Goal: Obtain resource: Obtain resource

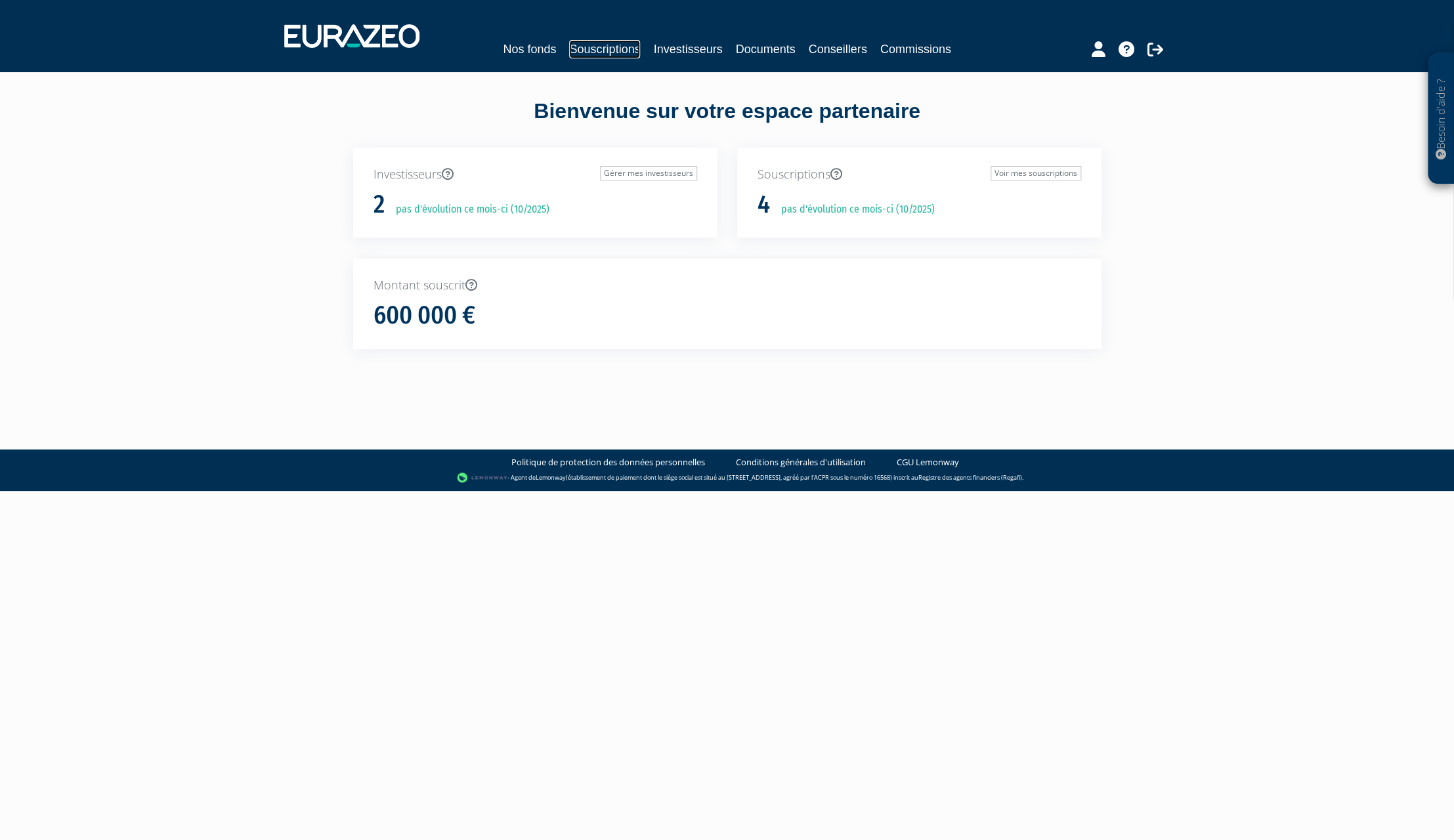
click at [614, 57] on link "Souscriptions" at bounding box center [604, 49] width 71 height 18
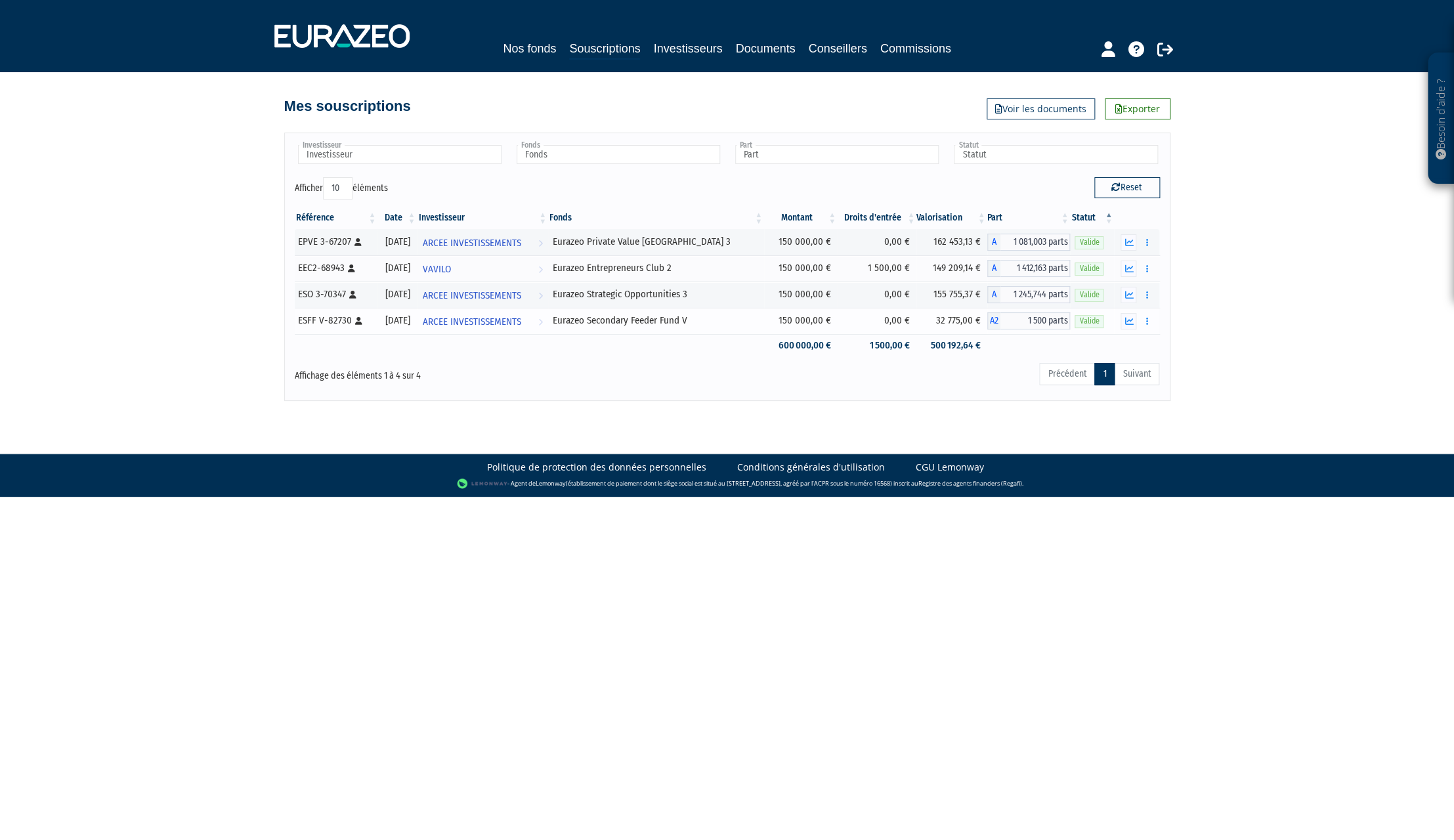
click at [652, 319] on div "Eurazeo Secondary Feeder Fund V" at bounding box center [656, 320] width 207 height 13
click at [753, 52] on link "Documents" at bounding box center [765, 48] width 59 height 18
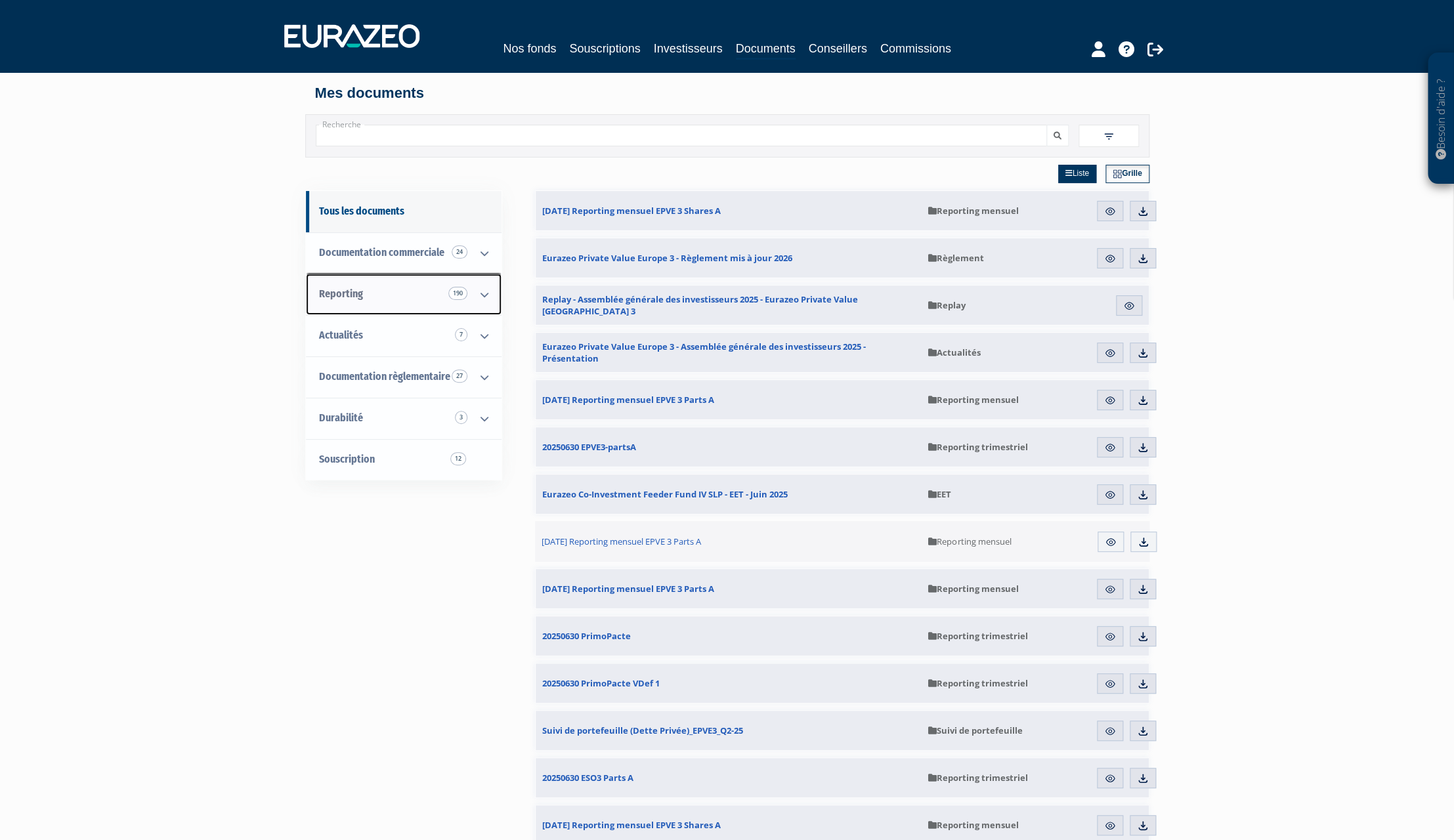
click at [369, 286] on link "Reporting 190" at bounding box center [404, 294] width 196 height 41
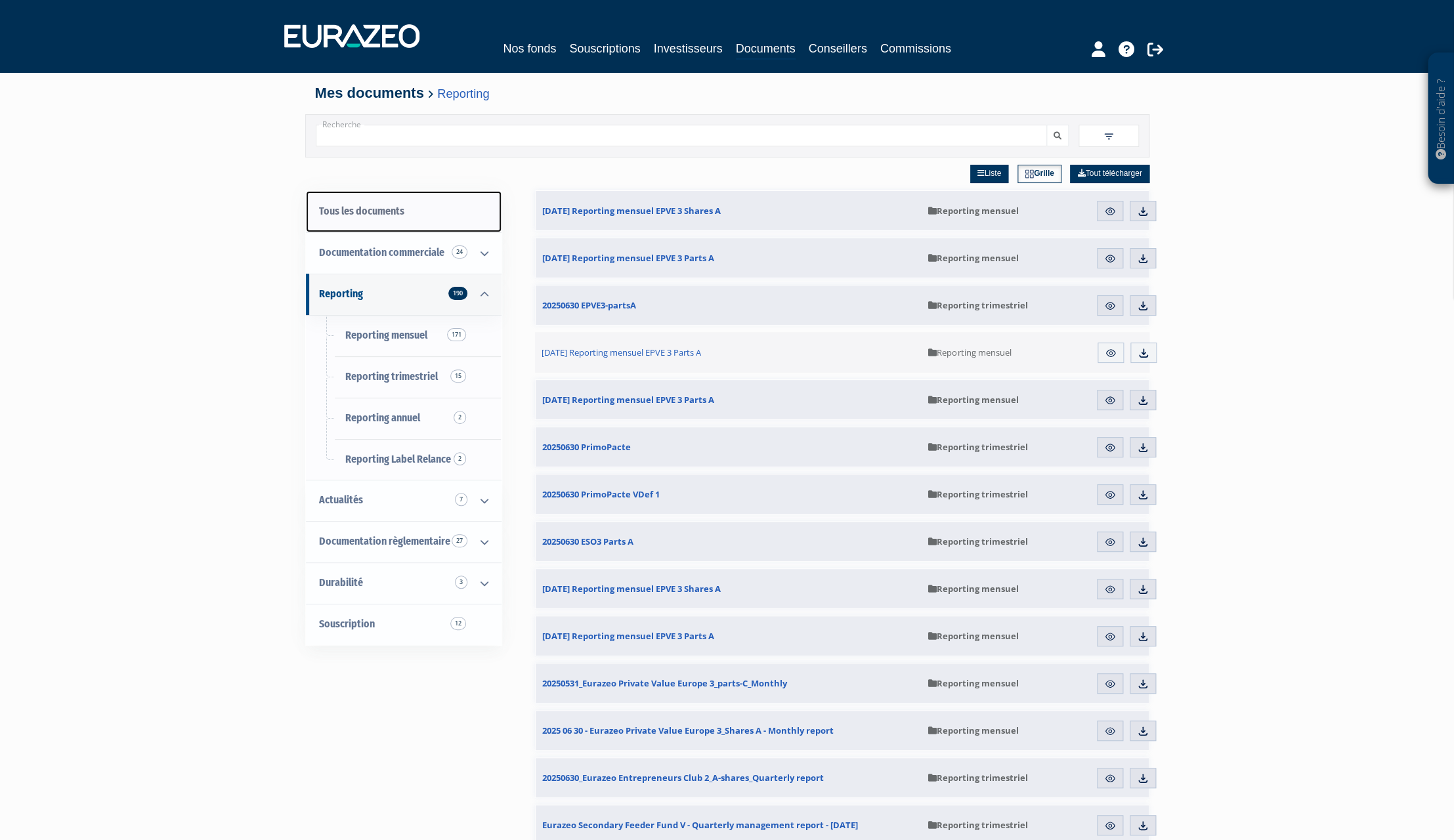
click at [381, 208] on link "Tous les documents" at bounding box center [404, 212] width 196 height 41
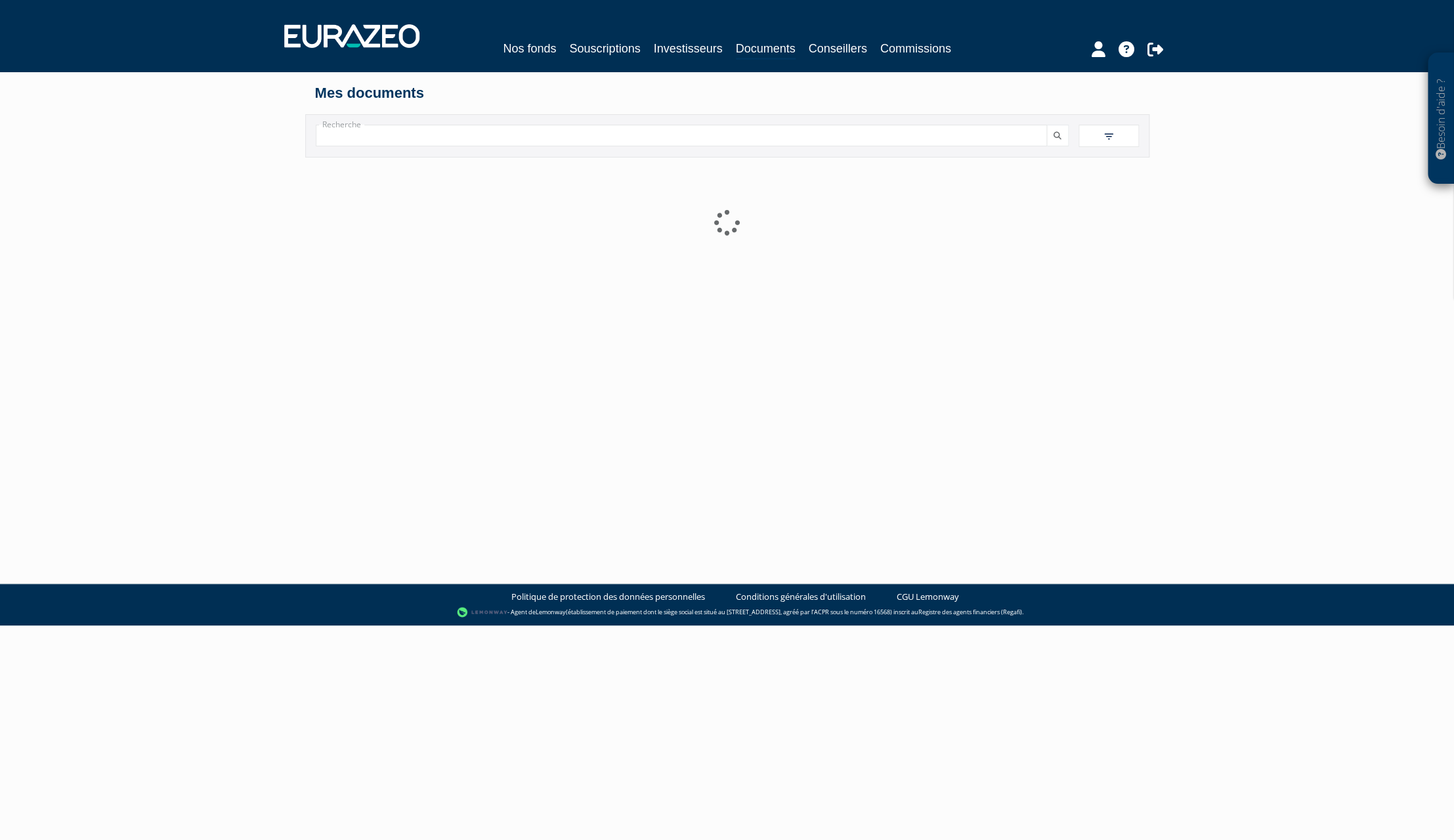
click at [396, 142] on input "Recherche" at bounding box center [681, 135] width 732 height 21
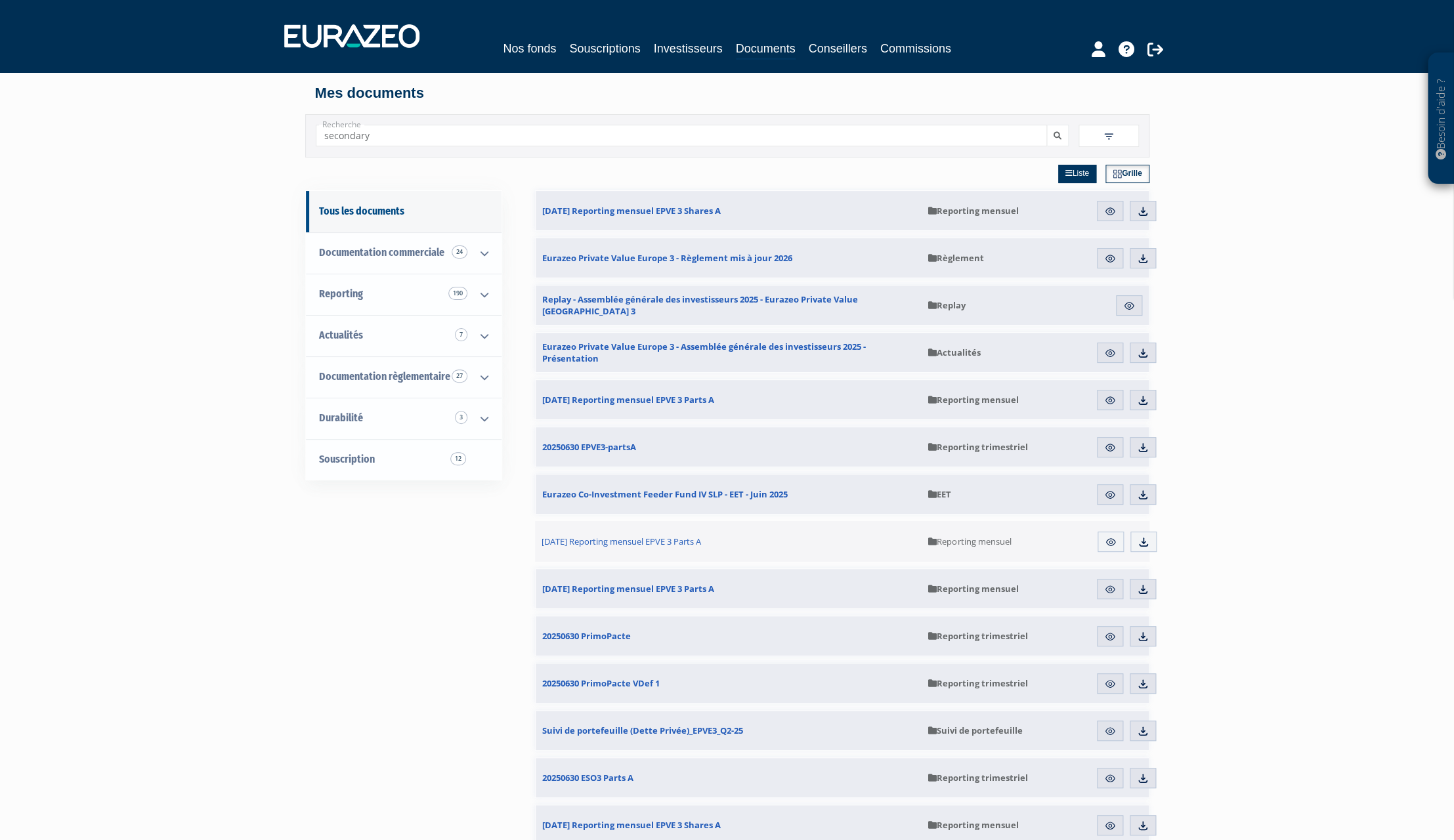
type input "secondary"
click at [1046, 124] on button "submit" at bounding box center [1058, 135] width 22 height 21
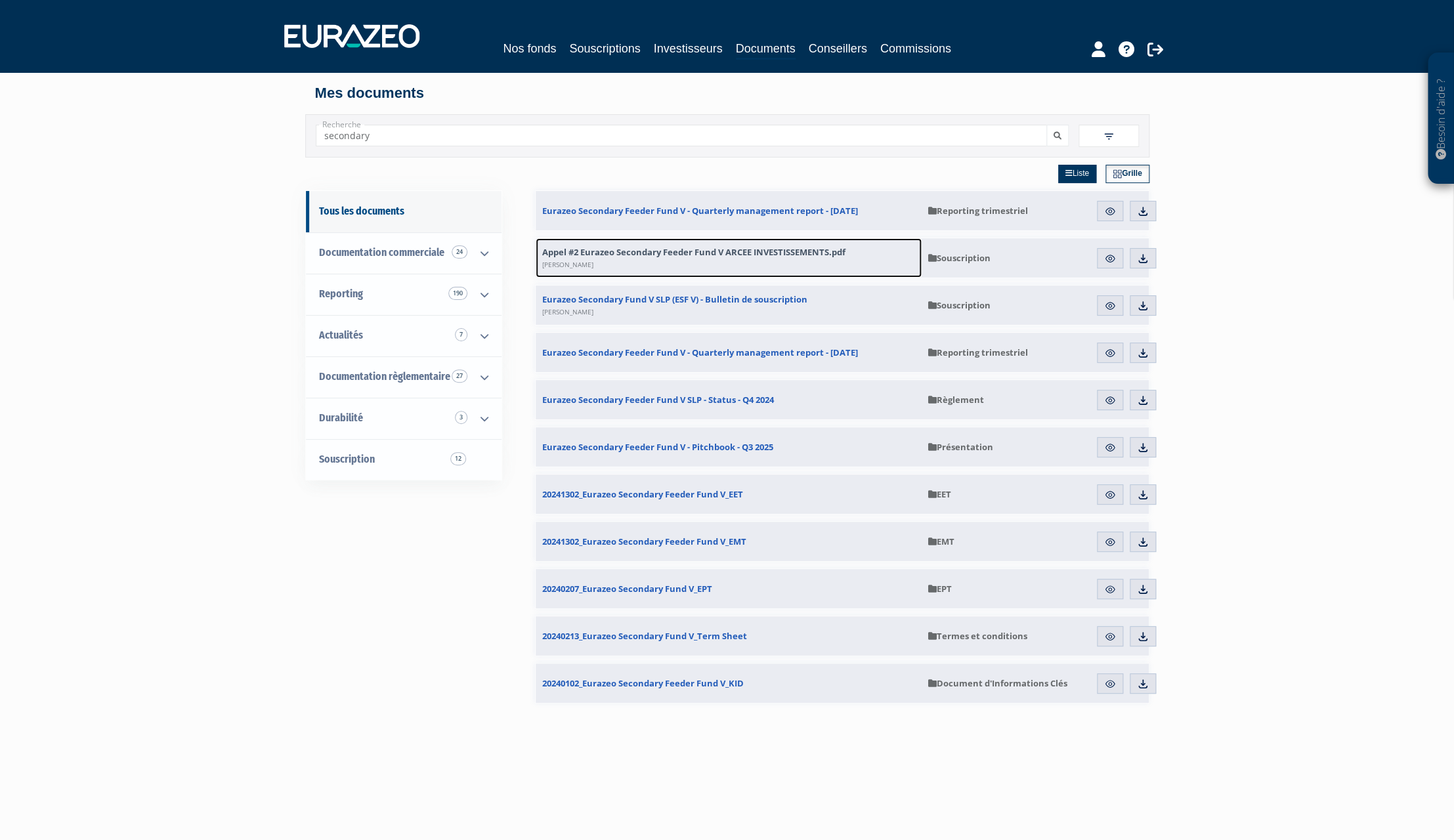
click at [735, 250] on span "Appel #2 Eurazeo Secondary Feeder Fund V ARCEE INVESTISSEMENTS.pdf Claire Collot" at bounding box center [694, 258] width 304 height 24
